Goal: Task Accomplishment & Management: Complete application form

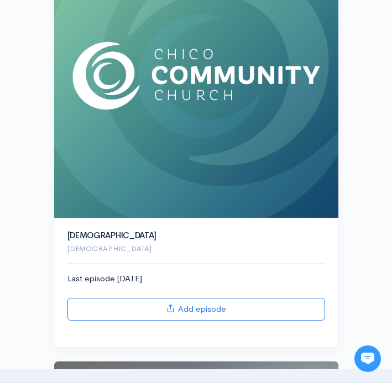
scroll to position [298, 0]
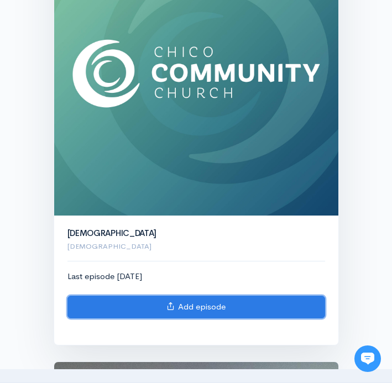
click at [188, 308] on link "Add episode" at bounding box center [195, 307] width 257 height 23
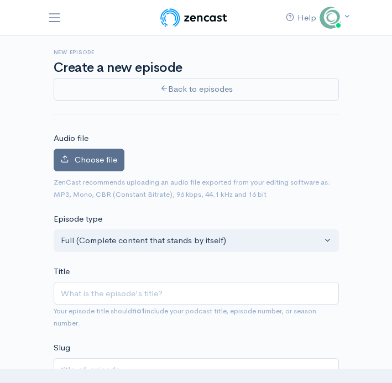
click at [109, 167] on label "Choose file" at bounding box center [89, 160] width 71 height 23
click at [0, 0] on input "Choose file" at bounding box center [0, 0] width 0 height 0
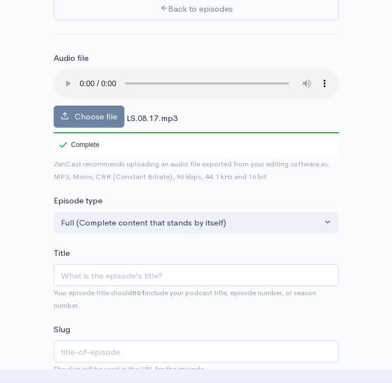
scroll to position [81, 0]
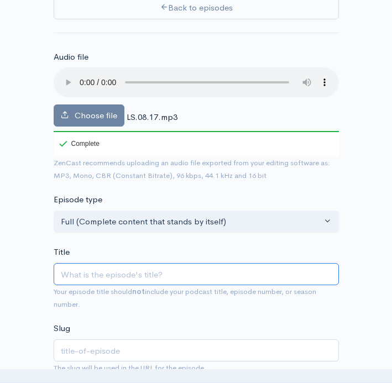
click at [123, 281] on input "Title" at bounding box center [196, 274] width 285 height 23
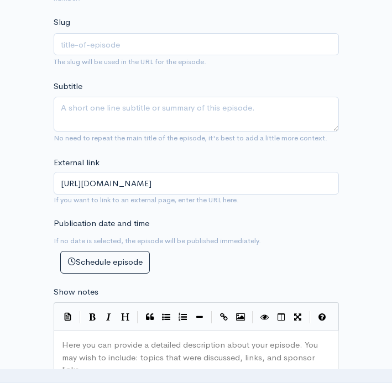
scroll to position [450, 0]
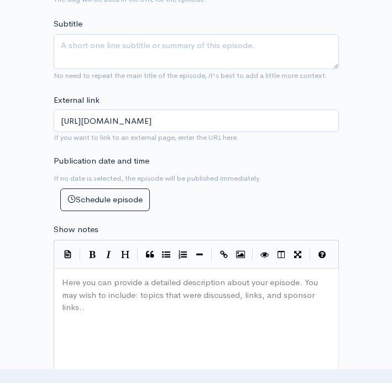
click at [117, 286] on pre "​" at bounding box center [196, 282] width 273 height 13
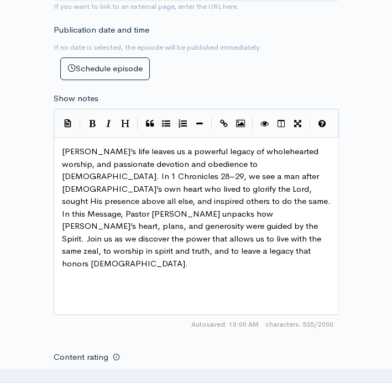
scroll to position [578, 0]
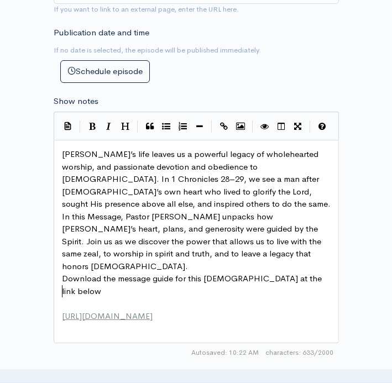
click at [210, 240] on pre "[PERSON_NAME]’s life leaves us a powerful legacy of wholehearted worship, and p…" at bounding box center [196, 210] width 273 height 124
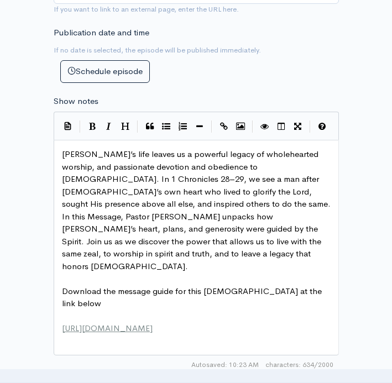
click at [160, 310] on pre "​" at bounding box center [196, 316] width 273 height 13
type textarea "Download our most recent me"
type textarea "You can wath"
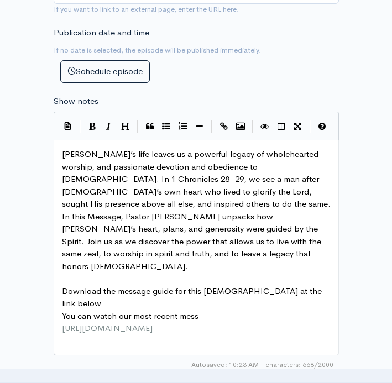
type textarea "ch our most recent messe"
type textarea "age and give."
click at [303, 285] on pre "Download the message guide for this [DEMOGRAPHIC_DATA] at the link below" at bounding box center [196, 297] width 273 height 25
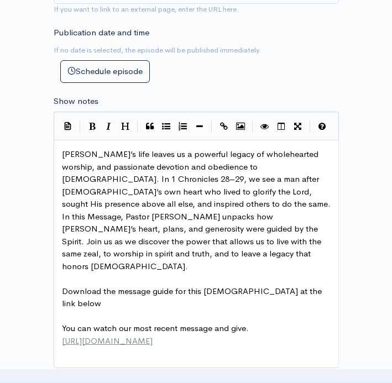
click at [244, 323] on span "You can watch our most recent message and give." at bounding box center [155, 328] width 187 height 10
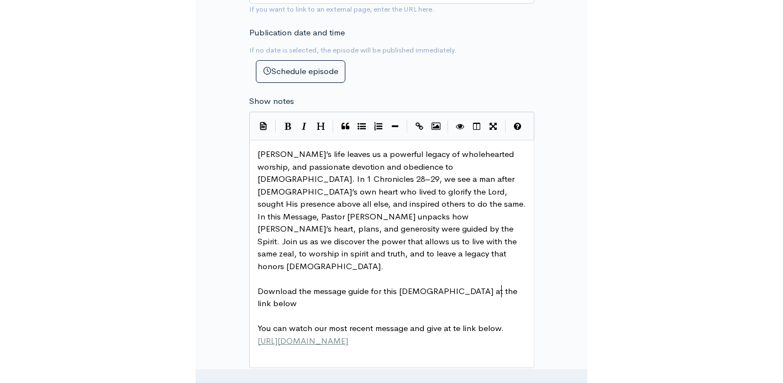
scroll to position [4, 60]
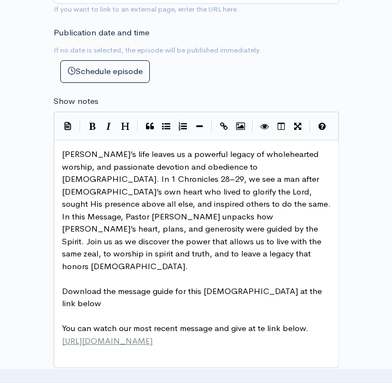
type textarea "at te link below."
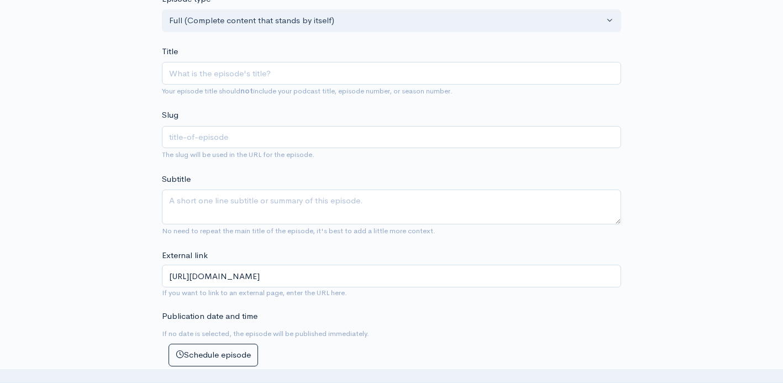
scroll to position [277, 0]
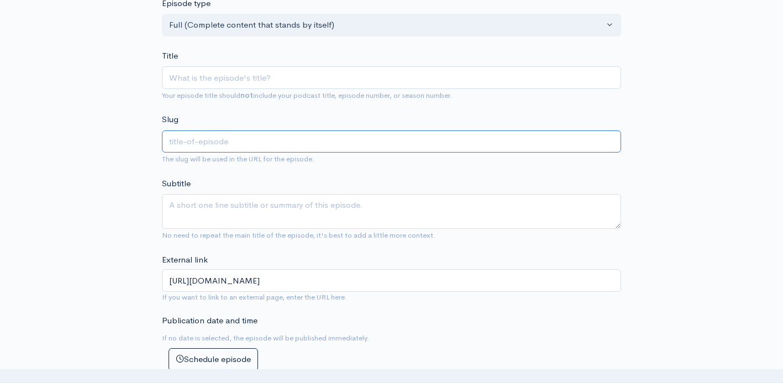
click at [212, 140] on input "text" at bounding box center [391, 141] width 459 height 23
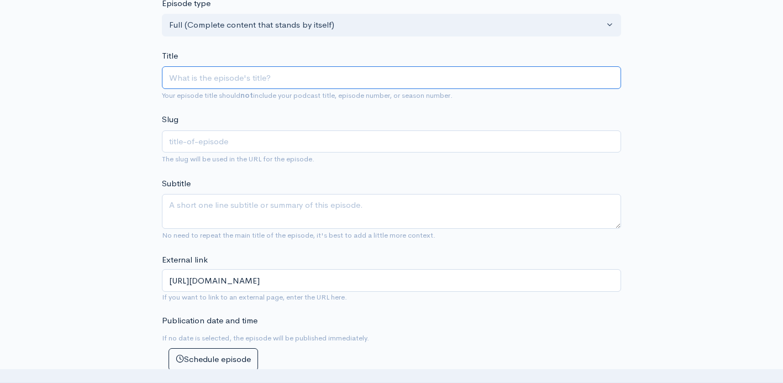
click at [194, 76] on input "Title" at bounding box center [391, 77] width 459 height 23
paste input "[PERSON_NAME]’s Lasting Legacy"
type input "[PERSON_NAME]’s Lasting Legacy"
type input "[PERSON_NAME]-lasting-legacy"
type input "[PERSON_NAME]’s Lasting Legacy"
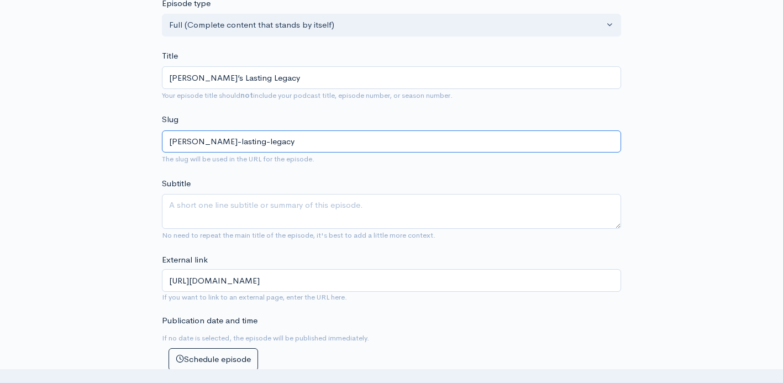
drag, startPoint x: 255, startPoint y: 143, endPoint x: 169, endPoint y: 145, distance: 85.7
click at [169, 145] on input "[PERSON_NAME]-lasting-legacy" at bounding box center [391, 141] width 459 height 23
click at [360, 280] on input "[URL][DOMAIN_NAME]" at bounding box center [391, 280] width 459 height 23
paste input "[PERSON_NAME]-lasting-legacy"
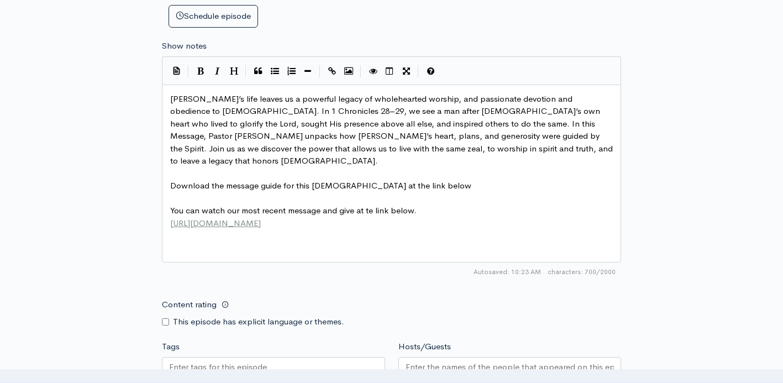
scroll to position [622, 0]
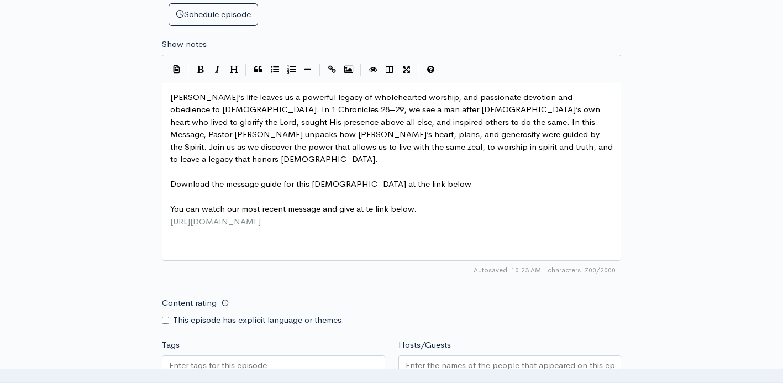
type input "[URL][DOMAIN_NAME]"
click at [260, 191] on pre "​" at bounding box center [391, 197] width 447 height 13
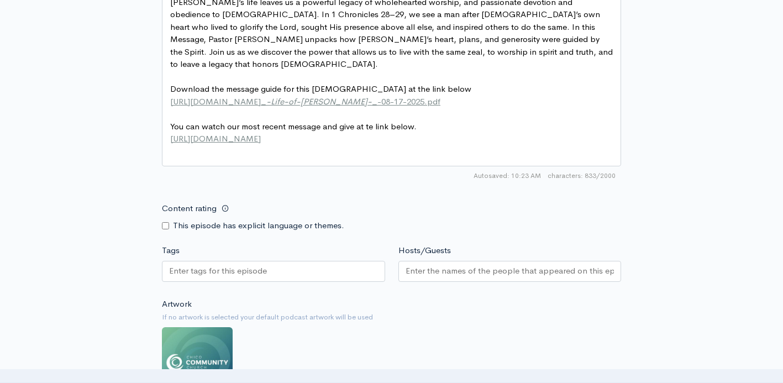
scroll to position [718, 0]
click at [391, 272] on input "Hosts/Guests" at bounding box center [509, 270] width 209 height 13
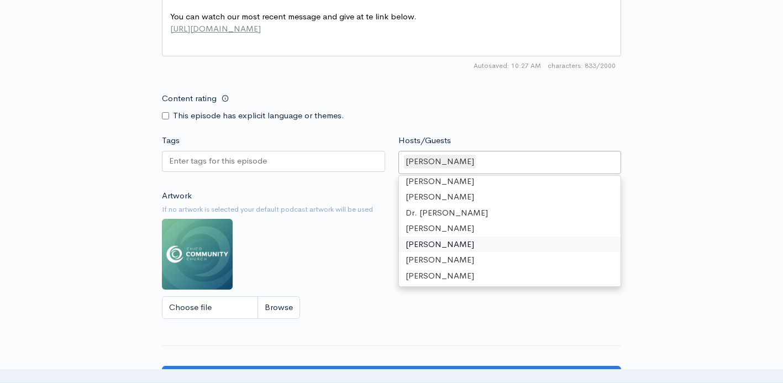
scroll to position [830, 0]
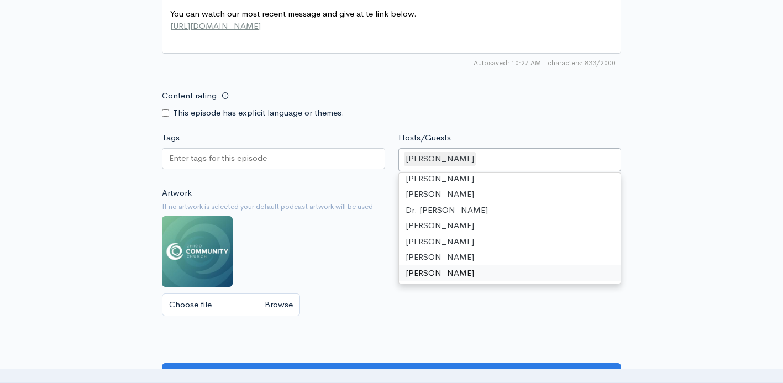
click at [372, 299] on div "Choose file" at bounding box center [391, 304] width 459 height 23
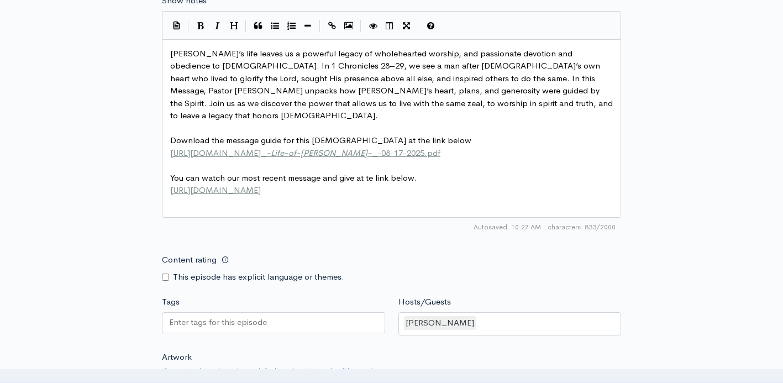
scroll to position [0, 0]
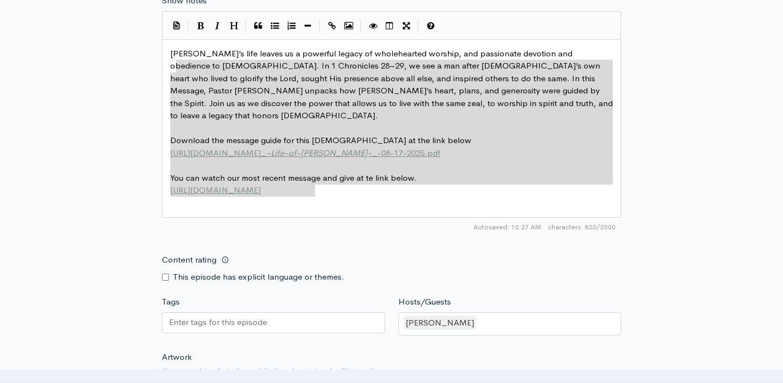
type textarea "[PERSON_NAME]’s life leaves us a powerful legacy of wholehearted worship, and p…"
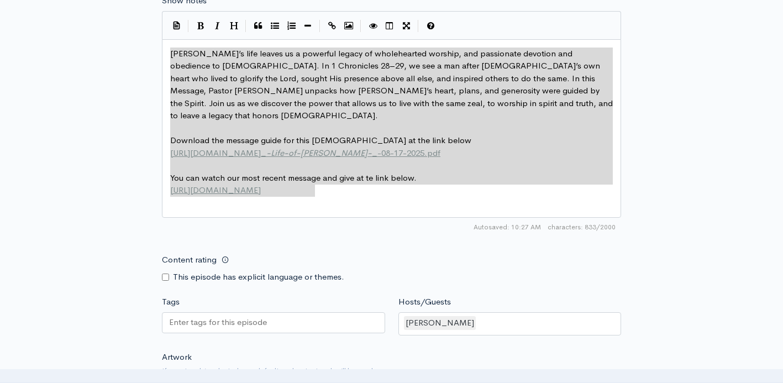
drag, startPoint x: 327, startPoint y: 194, endPoint x: 170, endPoint y: 52, distance: 212.0
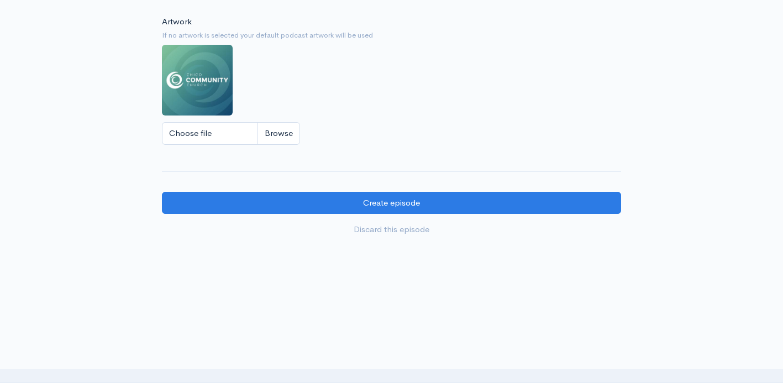
scroll to position [1000, 0]
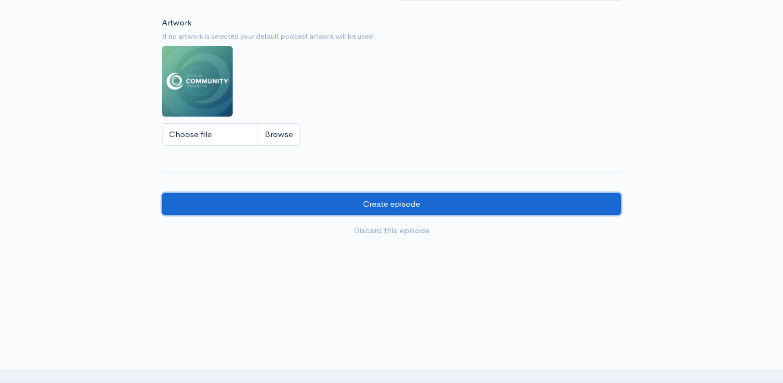
click at [391, 209] on input "Create episode" at bounding box center [391, 204] width 459 height 23
